Goal: Check status: Check status

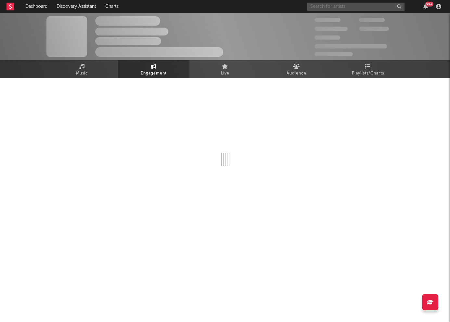
click at [337, 13] on div "Dashboard Discovery Assistant Charts 99 + Notifications Settings Mark all as re…" at bounding box center [225, 120] width 450 height 214
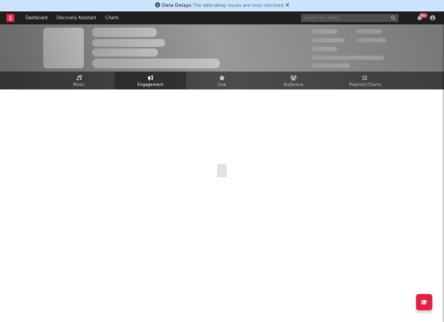
select select "1w"
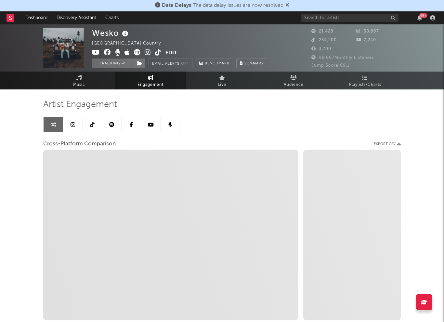
select select "1m"
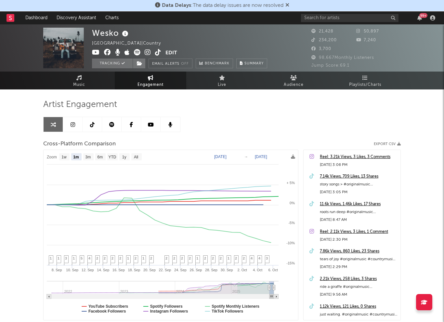
click at [21, 194] on div "Wesko [GEOGRAPHIC_DATA] | Country Edit Tracking Email Alerts Off Benchmark Summ…" at bounding box center [222, 194] width 444 height 341
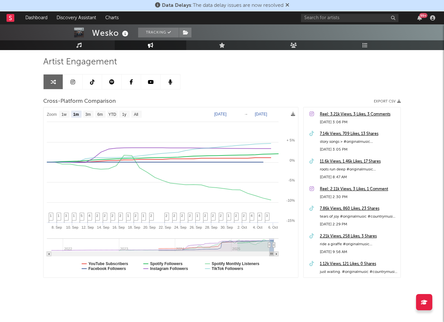
scroll to position [44, 0]
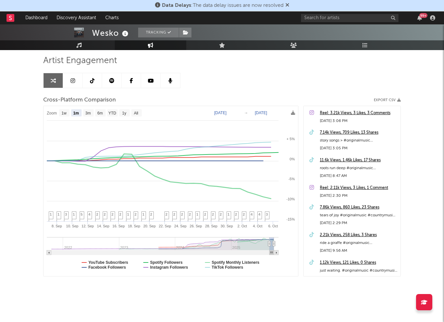
click at [206, 262] on rect at bounding box center [171, 191] width 254 height 170
click at [219, 261] on text "Spotify Monthly Listeners" at bounding box center [235, 262] width 48 height 5
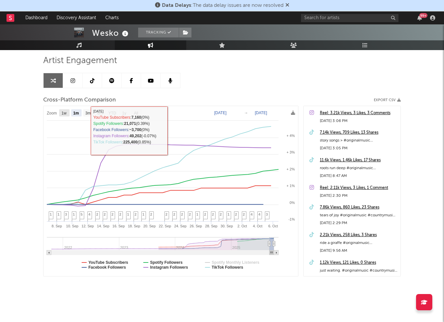
click at [68, 110] on rect at bounding box center [64, 112] width 10 height 7
select select "1w"
type input "[DATE]"
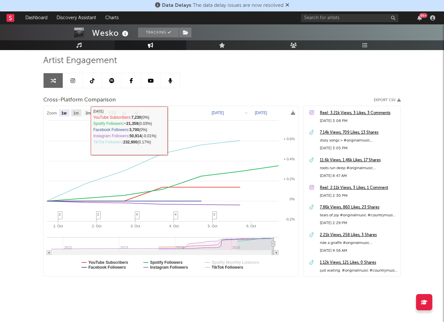
click at [75, 113] on text "1m" at bounding box center [76, 113] width 6 height 5
select select "1m"
type input "[DATE]"
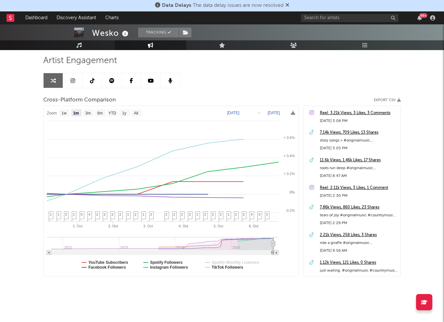
select select "1m"
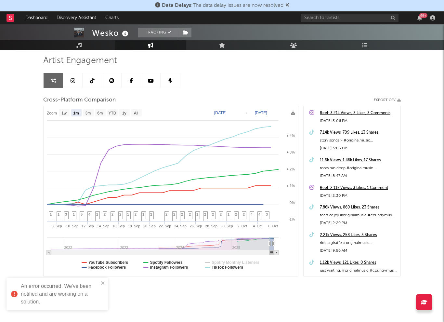
click at [226, 112] on text "[DATE]" at bounding box center [220, 112] width 12 height 5
click at [238, 111] on input "[DATE]" at bounding box center [223, 112] width 30 height 6
type input "[DATE]"
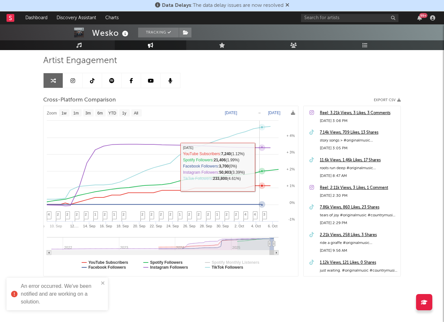
select select "1w"
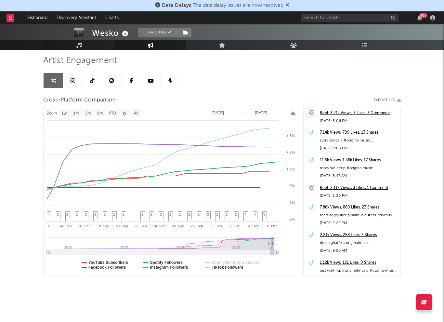
click at [90, 43] on link "Music" at bounding box center [78, 45] width 71 height 10
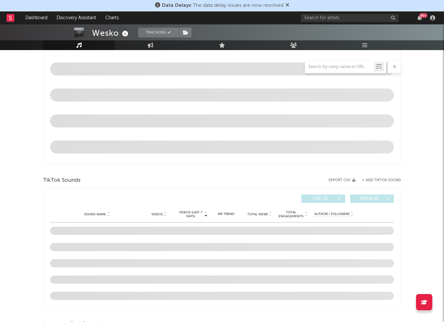
select select "6m"
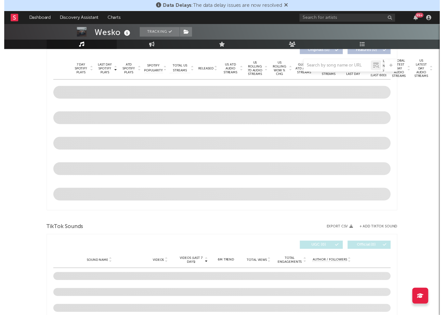
scroll to position [306, 0]
